Goal: Book appointment/travel/reservation

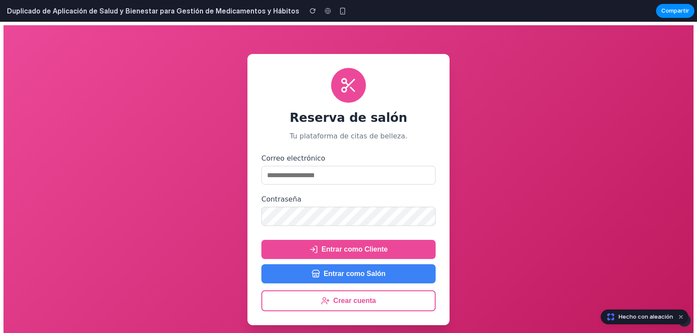
click at [321, 177] on input "email" at bounding box center [349, 175] width 174 height 19
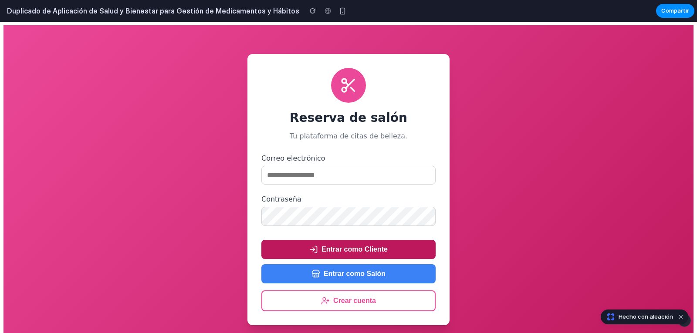
click at [387, 255] on button "Entrar como Cliente" at bounding box center [349, 249] width 174 height 19
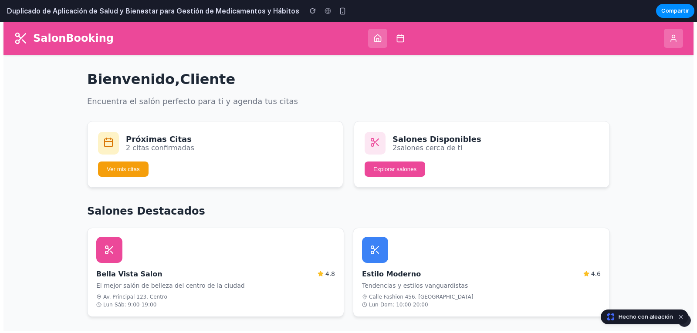
scroll to position [19, 0]
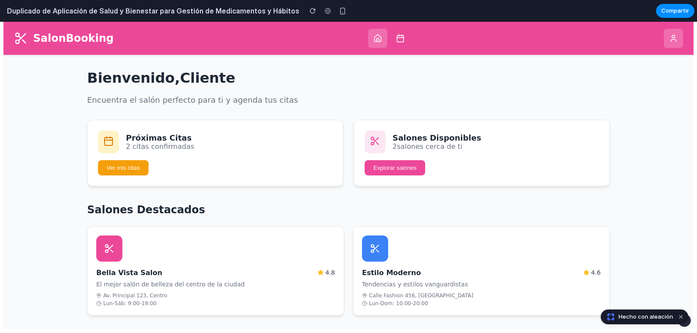
click at [224, 137] on div "Próximas Citas 2 citas confirmadas" at bounding box center [215, 142] width 234 height 23
click at [127, 170] on button "Ver mis citas" at bounding box center [123, 167] width 51 height 15
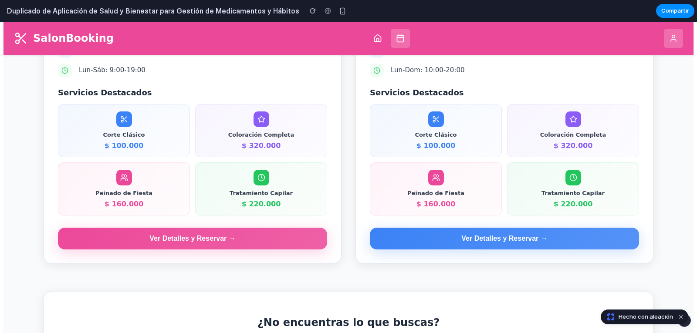
scroll to position [245, 0]
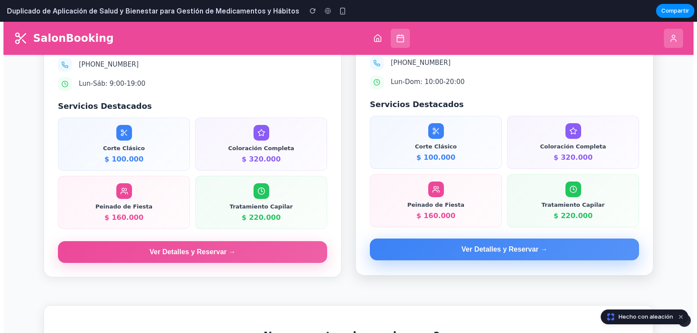
click at [391, 261] on button "Ver Detalles y Reservar →" at bounding box center [504, 250] width 269 height 22
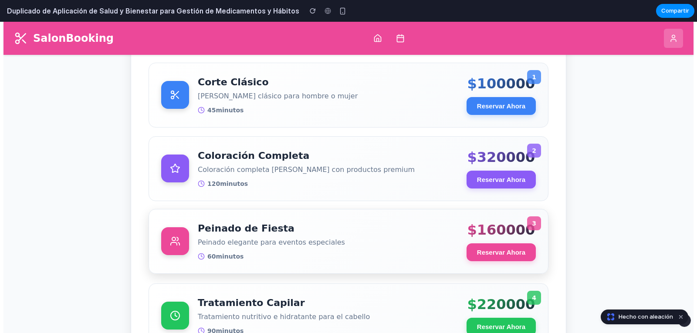
click at [387, 256] on div "60 minutos" at bounding box center [328, 256] width 260 height 7
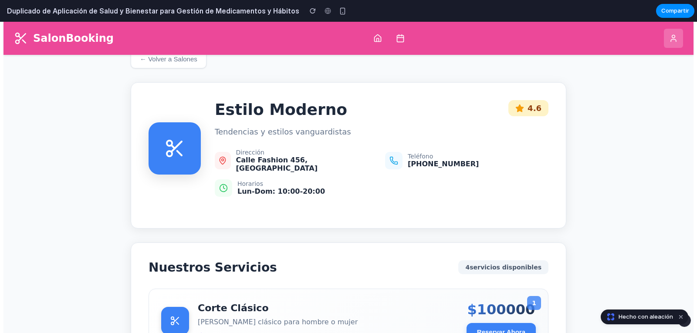
scroll to position [0, 0]
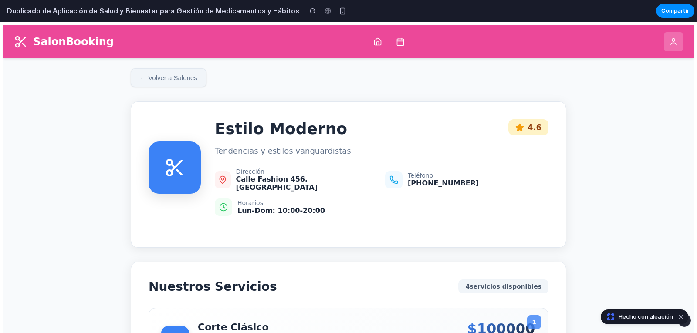
click at [156, 72] on button "← Volver a Salones" at bounding box center [169, 77] width 76 height 19
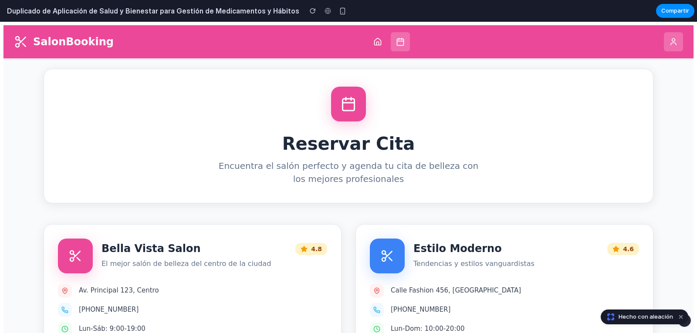
click at [294, 146] on h1 "Reservar Cita" at bounding box center [349, 143] width 592 height 21
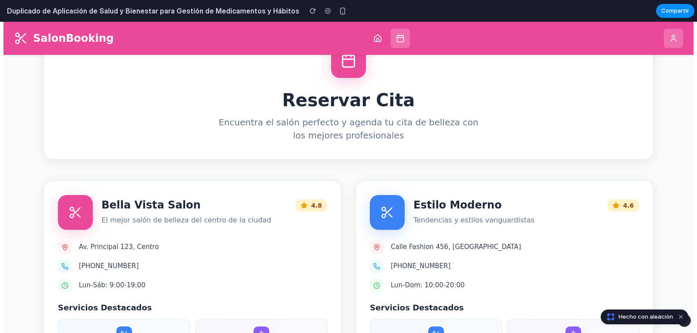
click at [374, 34] on icon at bounding box center [378, 38] width 9 height 9
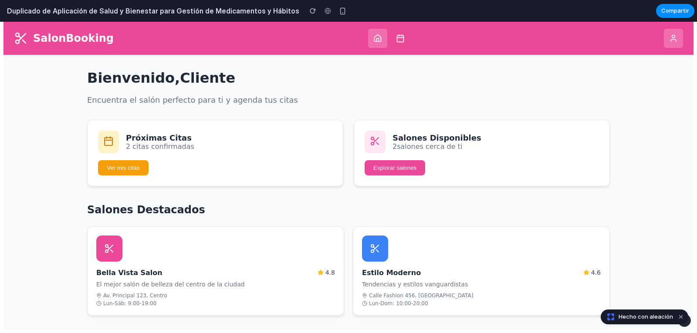
click at [420, 164] on button "Explorar salones" at bounding box center [395, 167] width 61 height 15
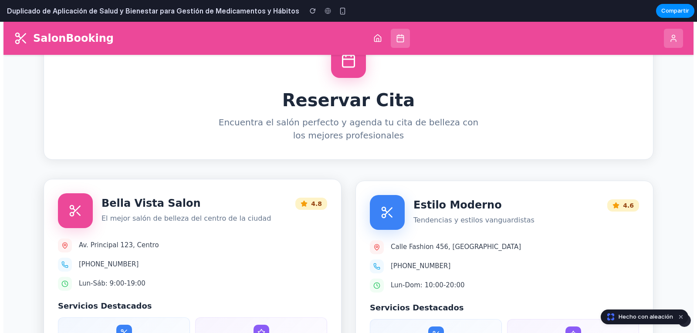
scroll to position [0, 0]
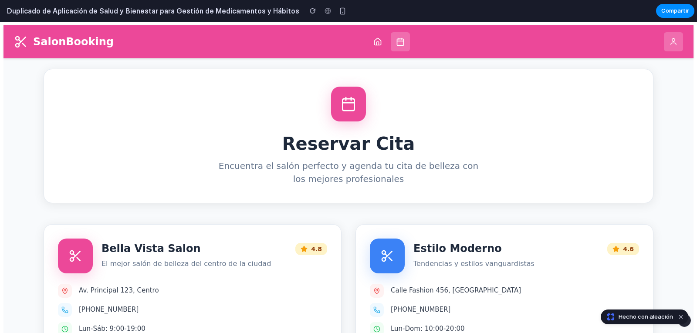
click at [374, 43] on icon at bounding box center [378, 41] width 9 height 9
